Goal: Task Accomplishment & Management: Manage account settings

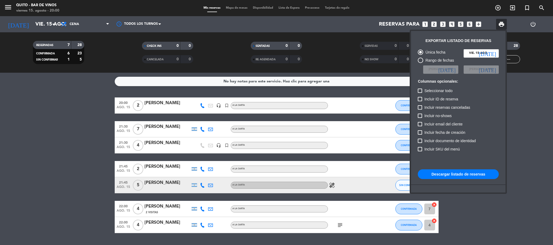
drag, startPoint x: 69, startPoint y: 180, endPoint x: 72, endPoint y: 180, distance: 3.2
click at [72, 180] on div at bounding box center [276, 122] width 553 height 245
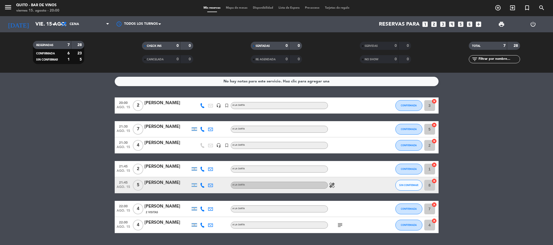
click at [333, 186] on icon "healing" at bounding box center [331, 185] width 6 height 6
click at [343, 227] on div "subject" at bounding box center [352, 225] width 49 height 16
click at [342, 227] on icon "subject" at bounding box center [340, 225] width 6 height 6
click at [92, 160] on bookings-row "20:00 [DATE] 2 [PERSON_NAME] headset_mic turned_in_not A LA CARTA CONFIRMADA 3 …" at bounding box center [276, 166] width 553 height 136
click at [405, 186] on span "SIN CONFIRMAR" at bounding box center [408, 185] width 19 height 3
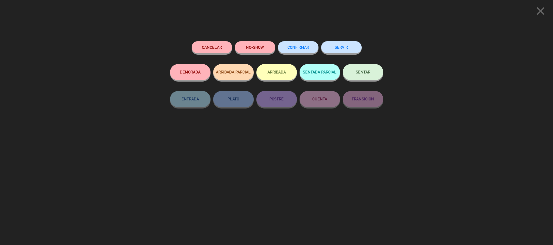
click at [294, 51] on button "CONFIRMAR" at bounding box center [298, 47] width 40 height 12
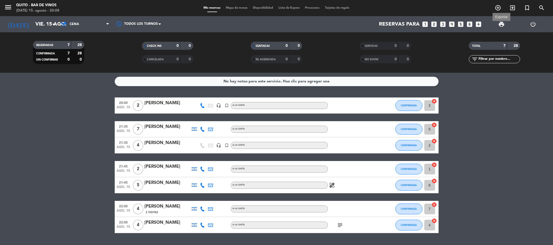
click at [499, 25] on span "print" at bounding box center [501, 24] width 6 height 6
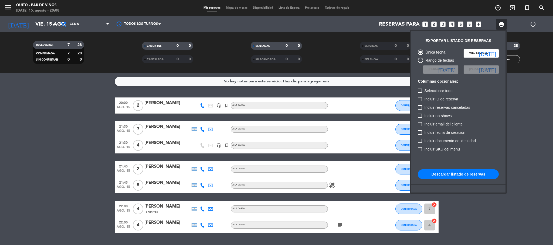
click at [446, 170] on button "Descargar listado de reservas" at bounding box center [457, 175] width 81 height 10
click at [506, 208] on div at bounding box center [276, 122] width 553 height 245
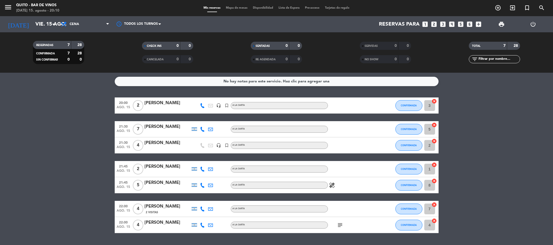
click at [434, 204] on icon "cancel" at bounding box center [433, 204] width 5 height 5
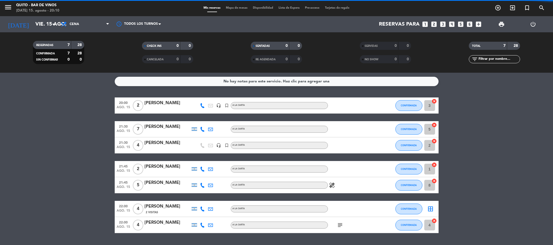
click at [430, 207] on icon "border_all" at bounding box center [430, 209] width 6 height 6
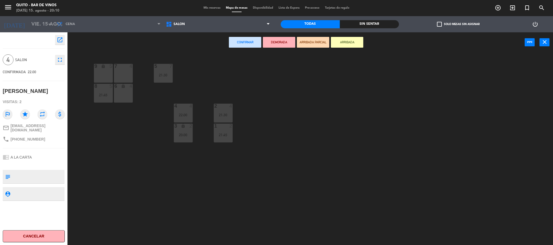
click at [115, 94] on div "6 lock 4" at bounding box center [123, 93] width 19 height 19
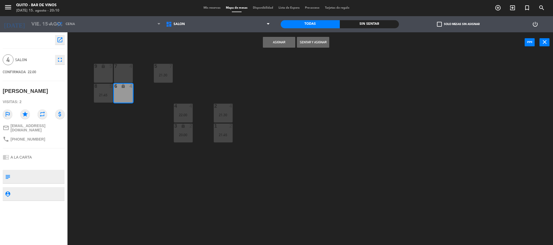
click at [277, 40] on button "Asignar" at bounding box center [279, 42] width 32 height 11
